Goal: Task Accomplishment & Management: Use online tool/utility

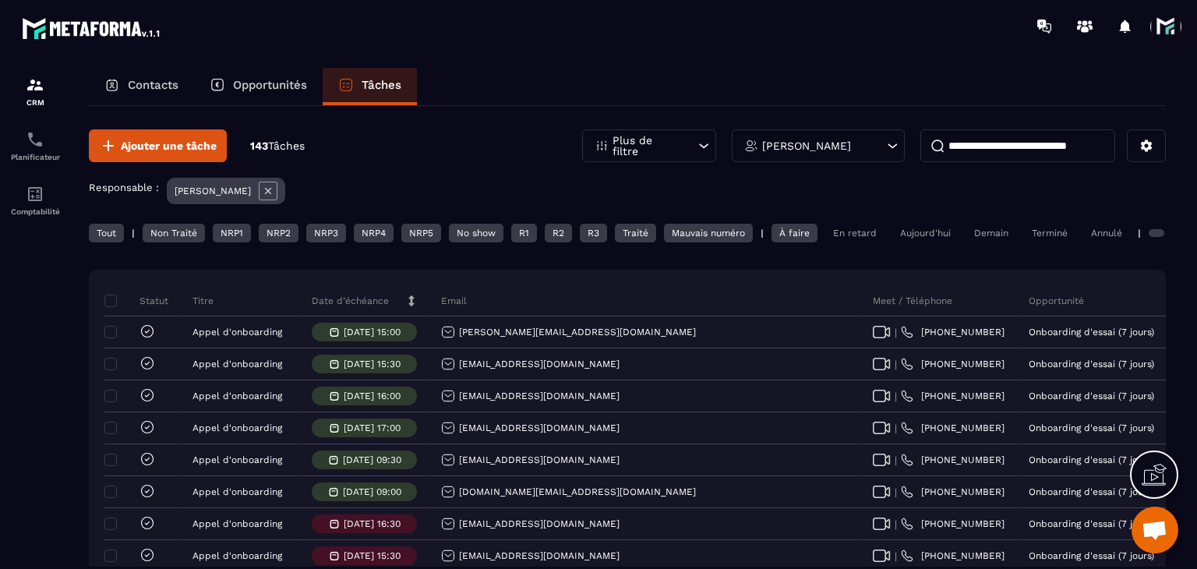
click at [187, 235] on div "Non Traité" at bounding box center [174, 233] width 62 height 19
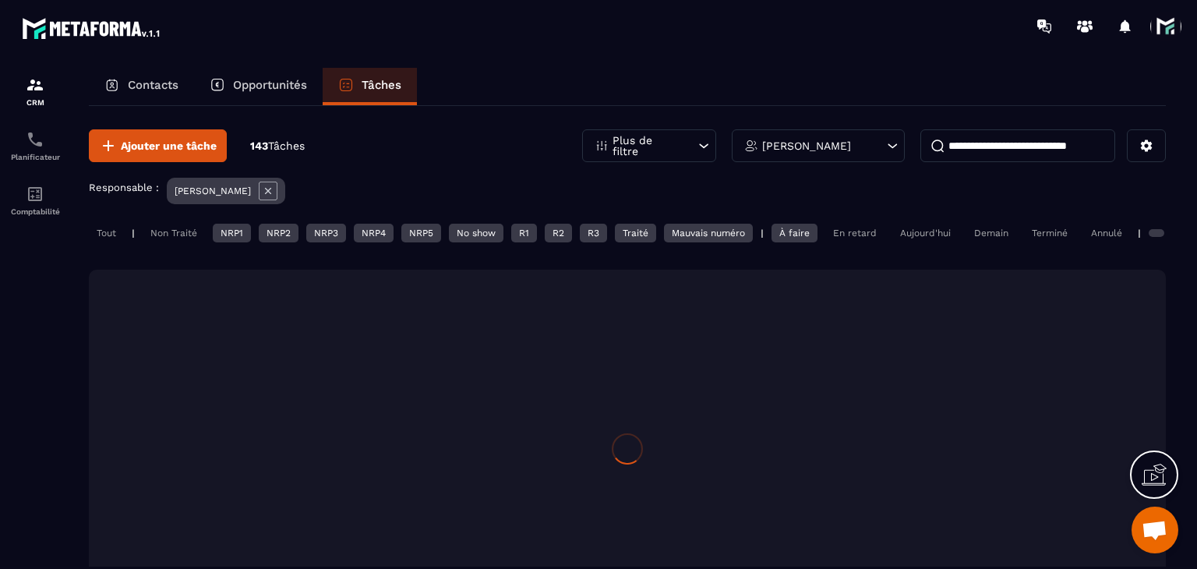
click at [229, 224] on div "NRP1" at bounding box center [232, 233] width 38 height 19
click at [288, 228] on div "NRP2" at bounding box center [279, 233] width 40 height 19
click at [320, 235] on div "NRP3" at bounding box center [326, 233] width 40 height 19
click at [376, 233] on div "NRP4" at bounding box center [374, 233] width 40 height 19
click at [425, 238] on div "NRP5" at bounding box center [421, 233] width 40 height 19
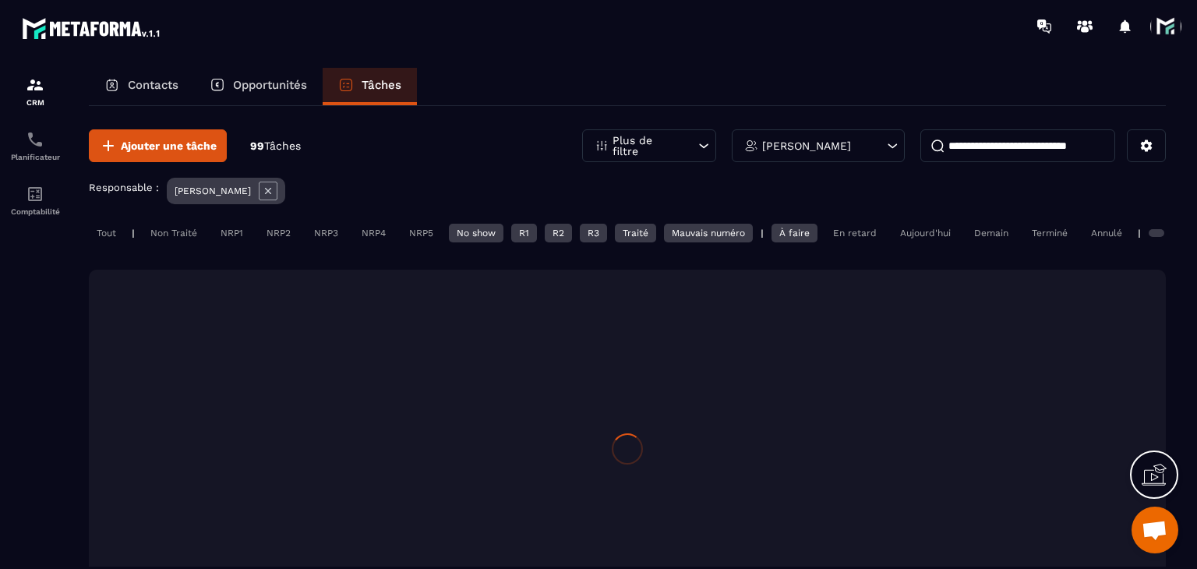
click at [481, 231] on div "No show" at bounding box center [476, 233] width 55 height 19
click at [525, 237] on div "R1" at bounding box center [524, 233] width 26 height 19
click at [566, 238] on div "R2" at bounding box center [558, 233] width 27 height 19
click at [602, 235] on div "R3" at bounding box center [593, 233] width 27 height 19
click at [639, 228] on div "Traité" at bounding box center [635, 233] width 41 height 19
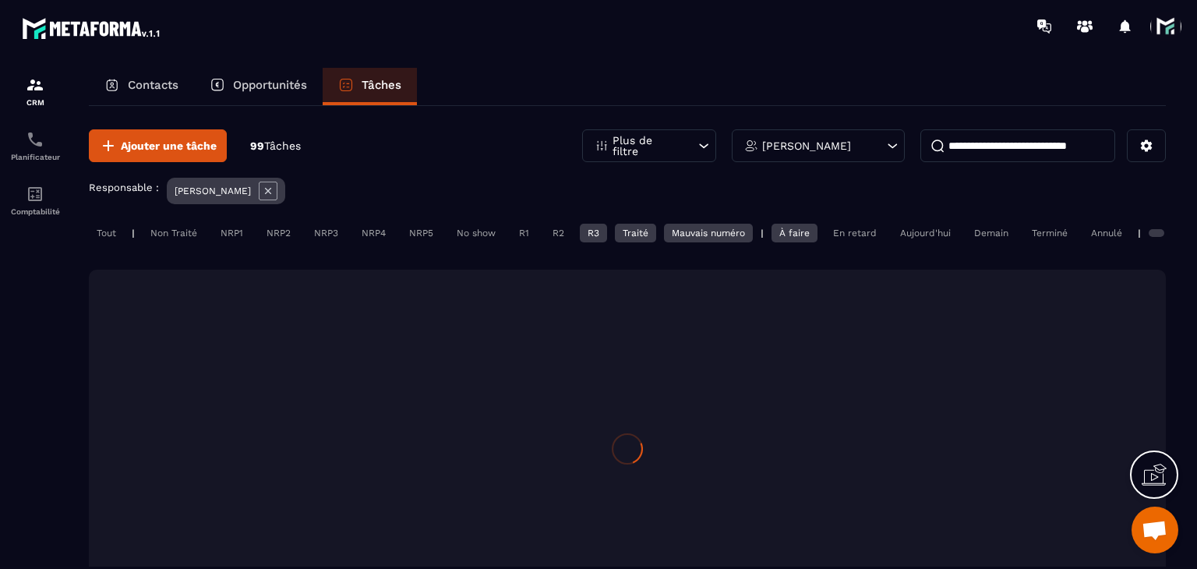
click at [708, 230] on div "Mauvais numéro" at bounding box center [708, 233] width 89 height 19
click at [793, 233] on div "À faire" at bounding box center [795, 233] width 46 height 19
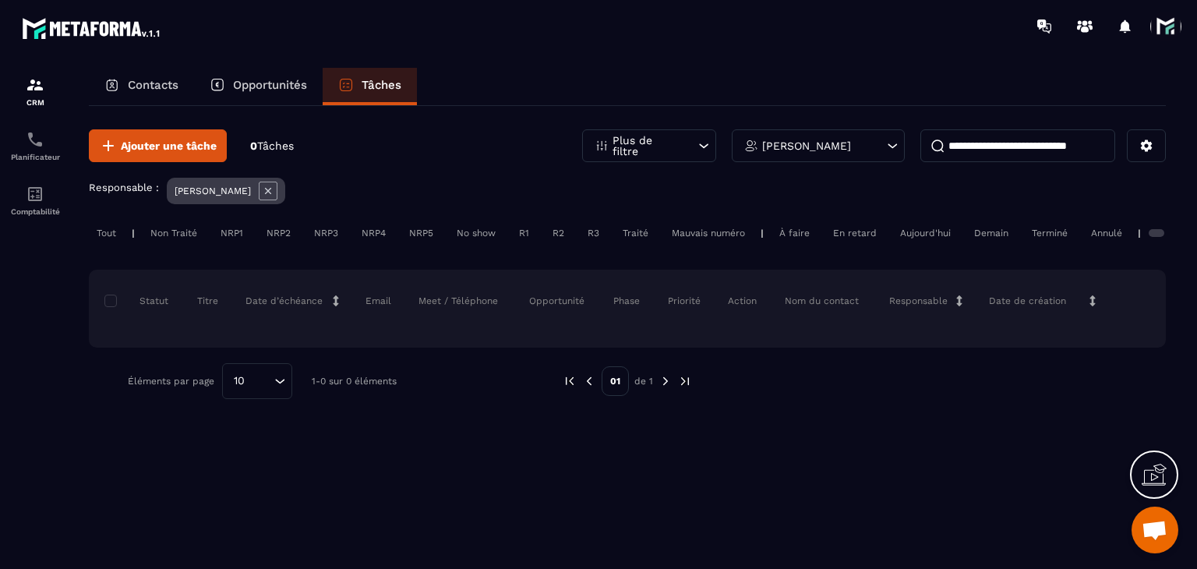
click at [924, 233] on div "Aujourd'hui" at bounding box center [925, 233] width 66 height 19
click at [153, 235] on div "Non Traité" at bounding box center [174, 233] width 62 height 19
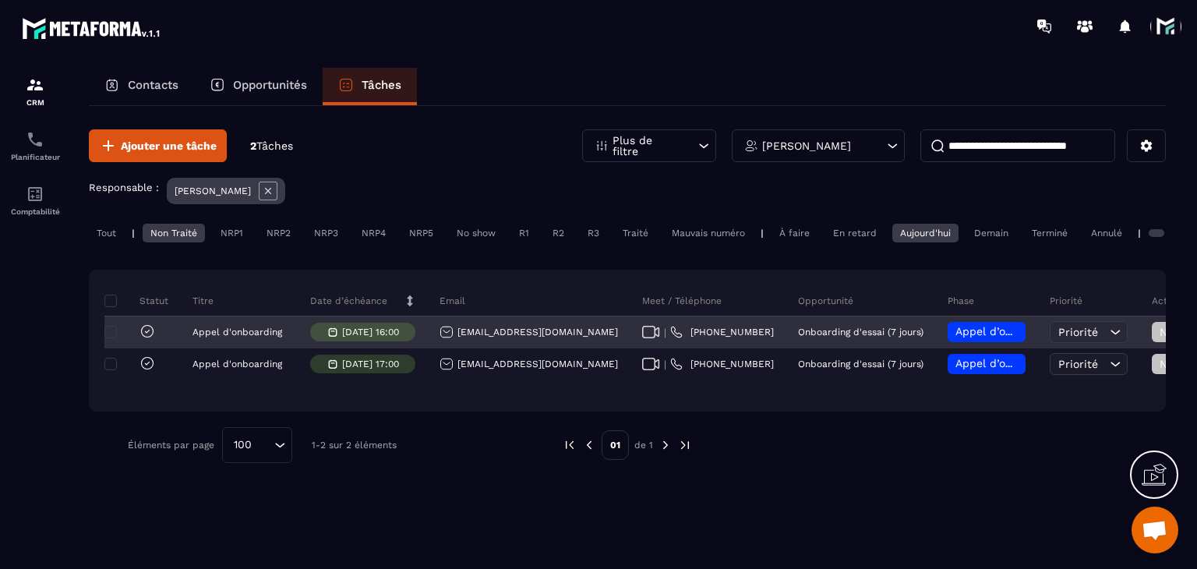
click at [956, 337] on span "Appel d’onboarding planifié" at bounding box center [1029, 331] width 147 height 12
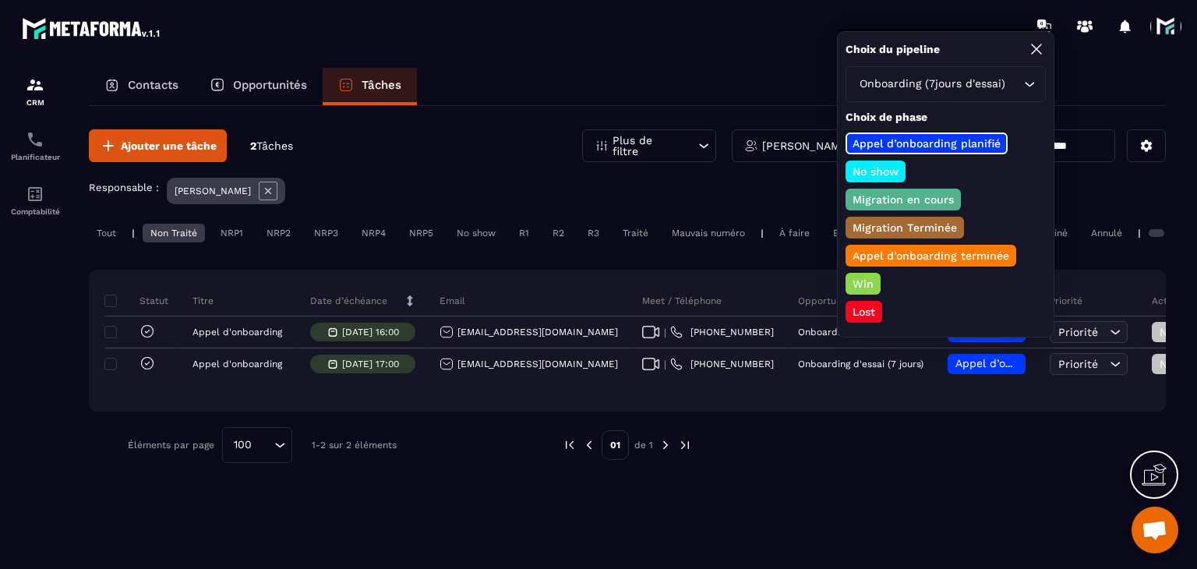
click at [878, 249] on p "Appel d’onboarding terminée" at bounding box center [930, 256] width 161 height 16
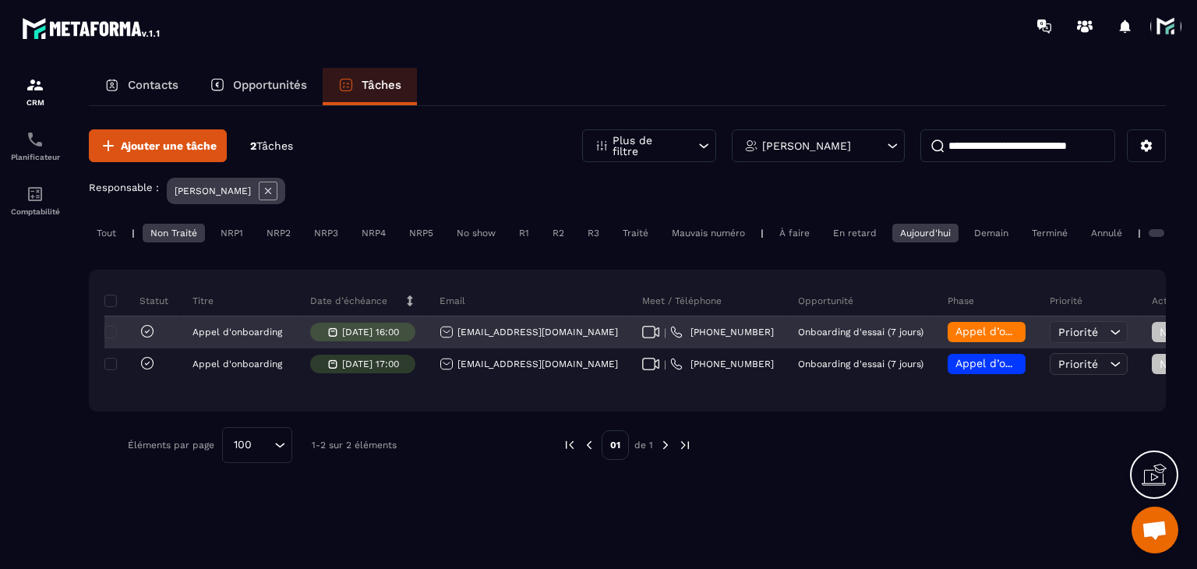
click at [1160, 337] on span "Non Traité" at bounding box center [1192, 332] width 65 height 12
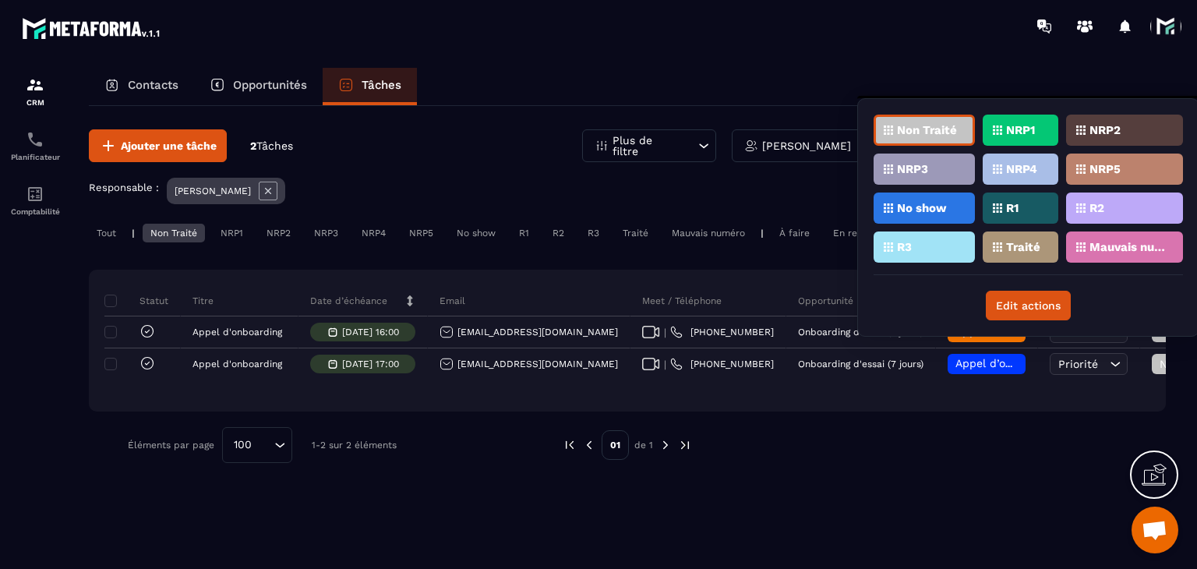
click at [1026, 242] on p "Traité" at bounding box center [1023, 247] width 34 height 11
